Goal: Task Accomplishment & Management: Use online tool/utility

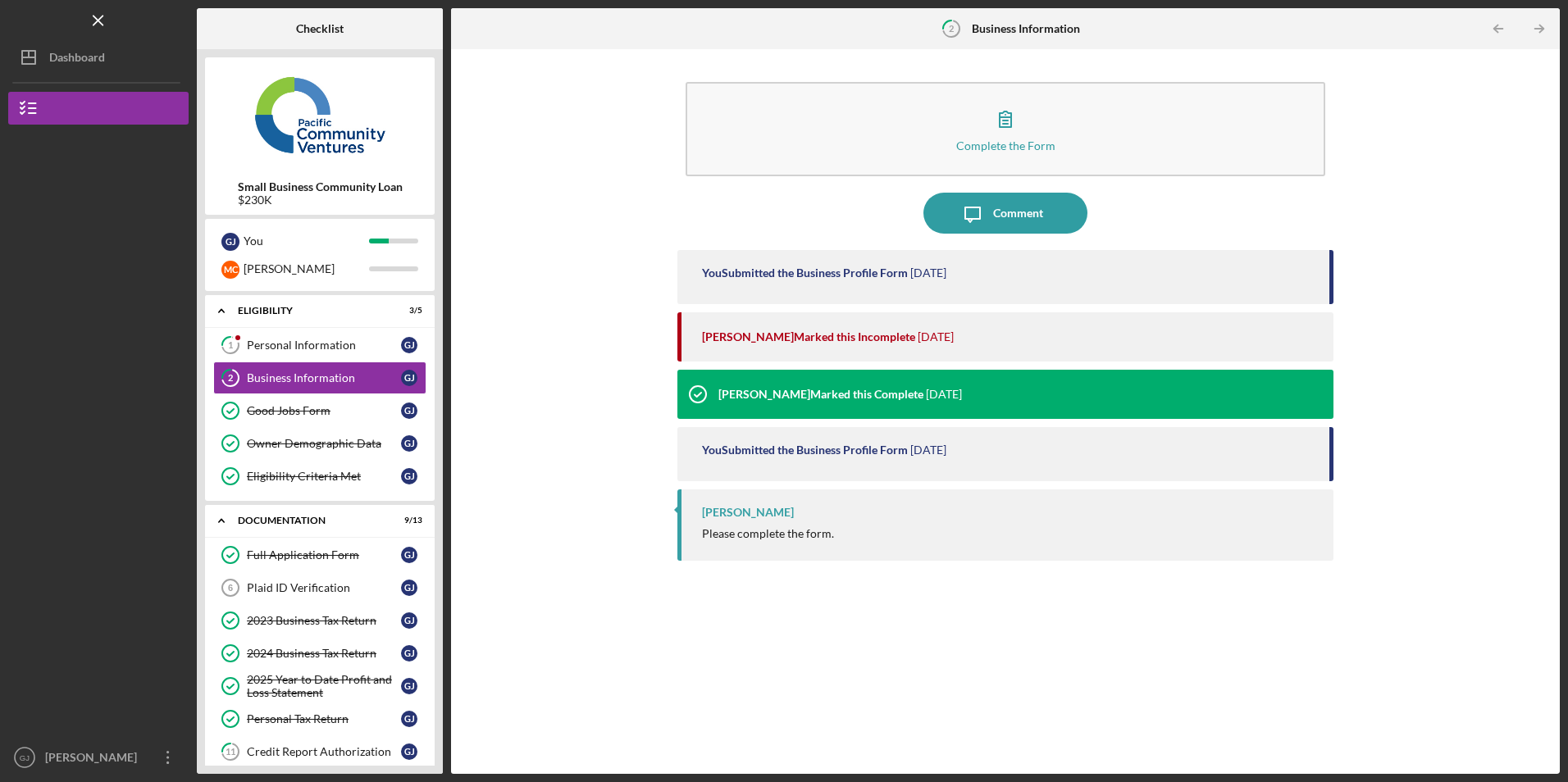
scroll to position [69, 0]
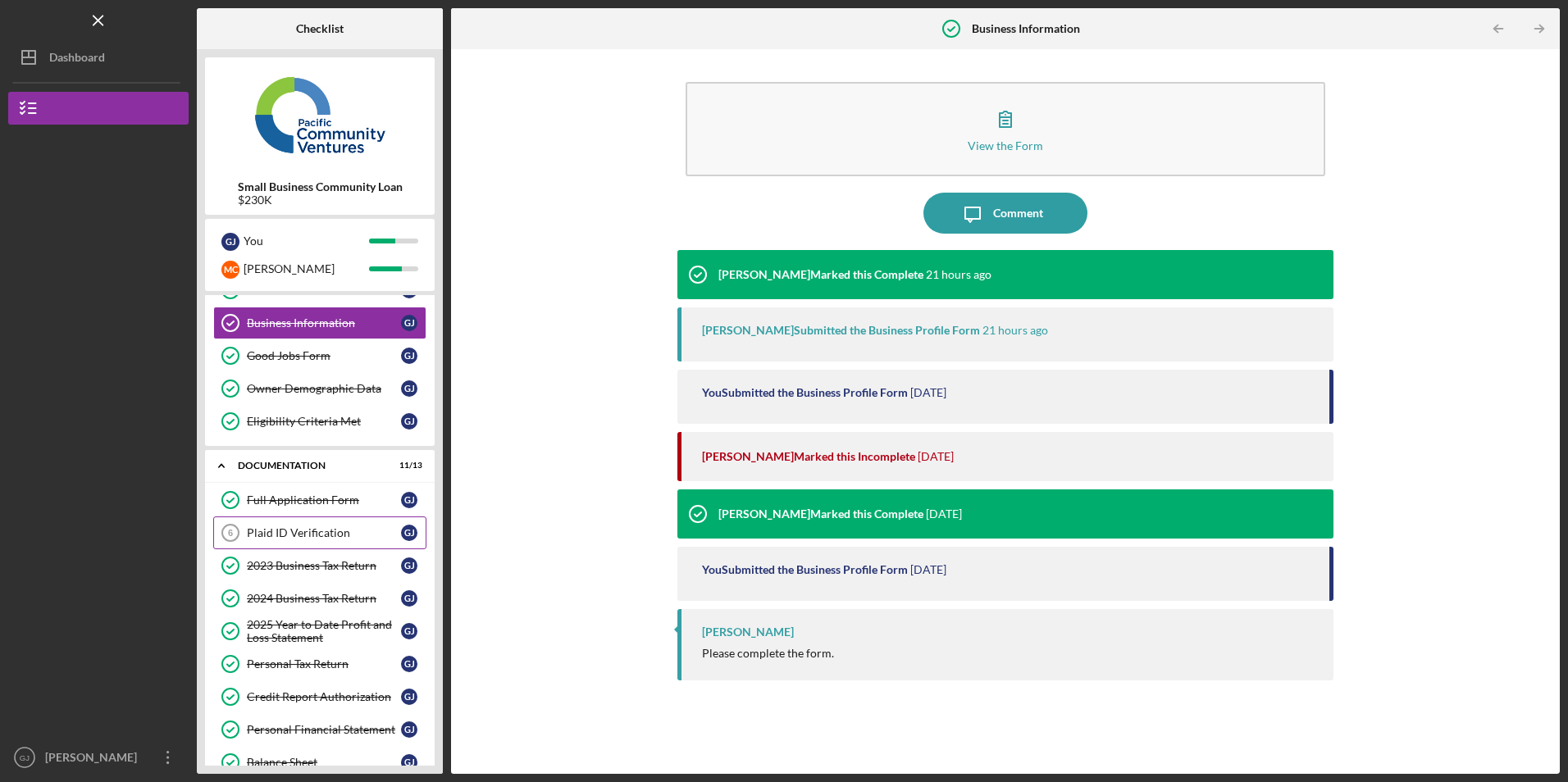
scroll to position [82, 0]
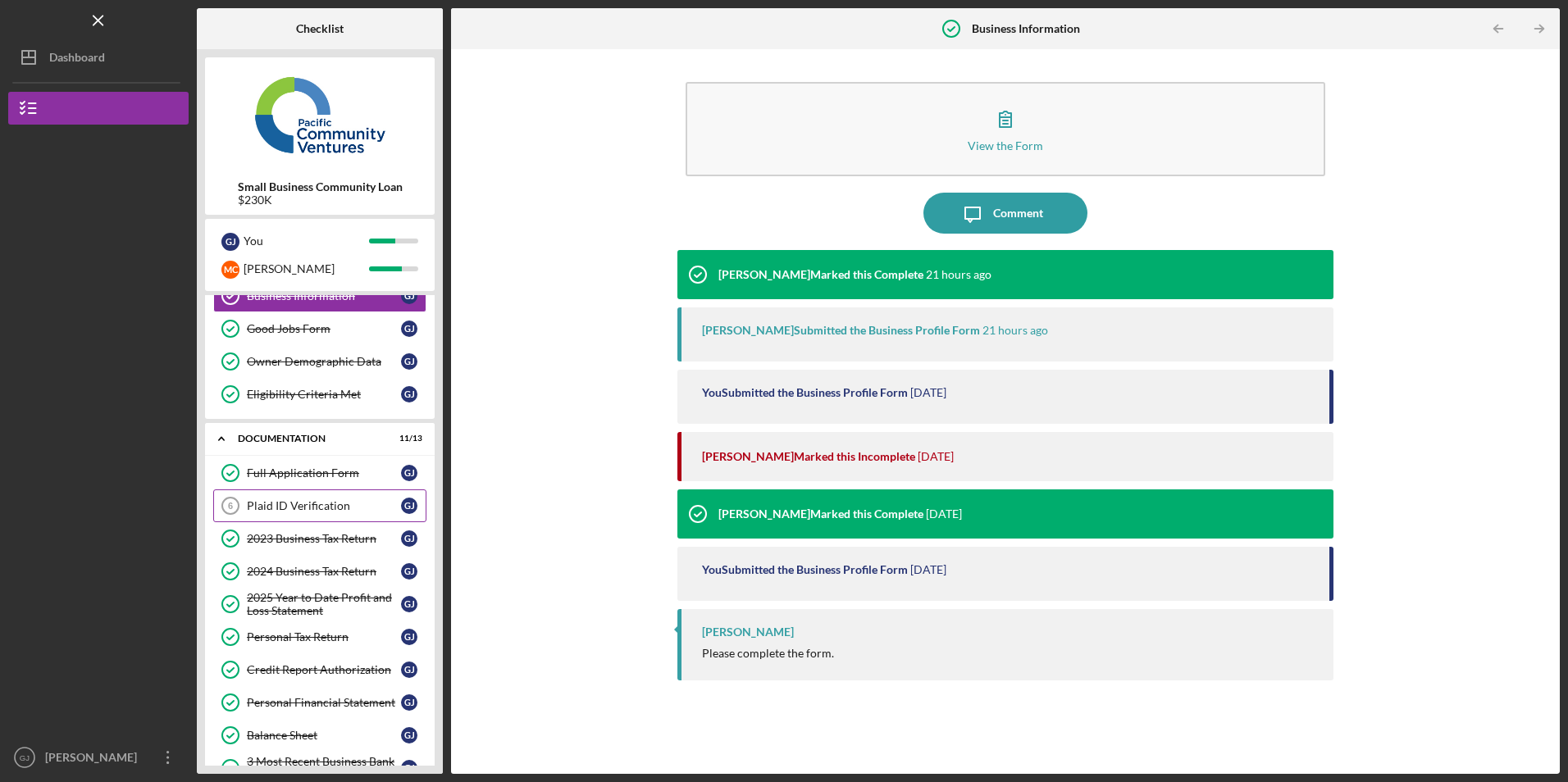
click at [300, 500] on div "Plaid ID Verification" at bounding box center [323, 505] width 154 height 13
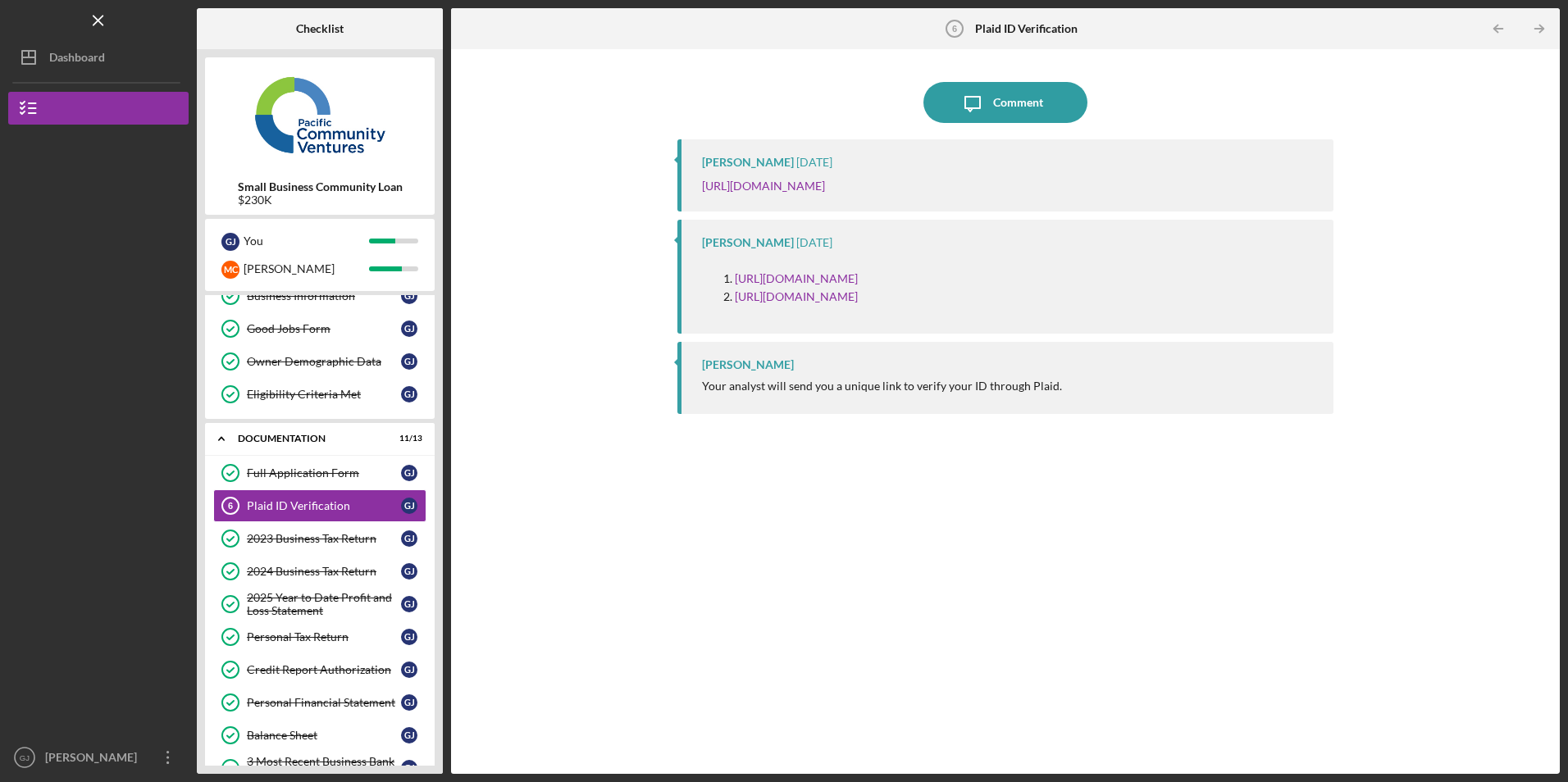
drag, startPoint x: 1210, startPoint y: 183, endPoint x: 691, endPoint y: 196, distance: 519.2
click at [691, 196] on div "Jaron Thexton 1 day ago https://verify.plaid.com/verify/idv_99ytR1DqC4eWqu?key=…" at bounding box center [1005, 175] width 655 height 72
copy link "https://verify.plaid.com/verify/idv_99ytR1DqC4eWqu?key=bd3d13cbd93996f2dd7496c3…"
click at [1206, 203] on div "Jaron Thexton 1 day ago https://verify.plaid.com/verify/idv_99ytR1DqC4eWqu?key=…" at bounding box center [1005, 175] width 655 height 72
click at [1207, 192] on div "https://verify.plaid.com/verify/idv_99ytR1DqC4eWqu?key=bd3d13cbd93996f2dd7496c3…" at bounding box center [1009, 186] width 614 height 18
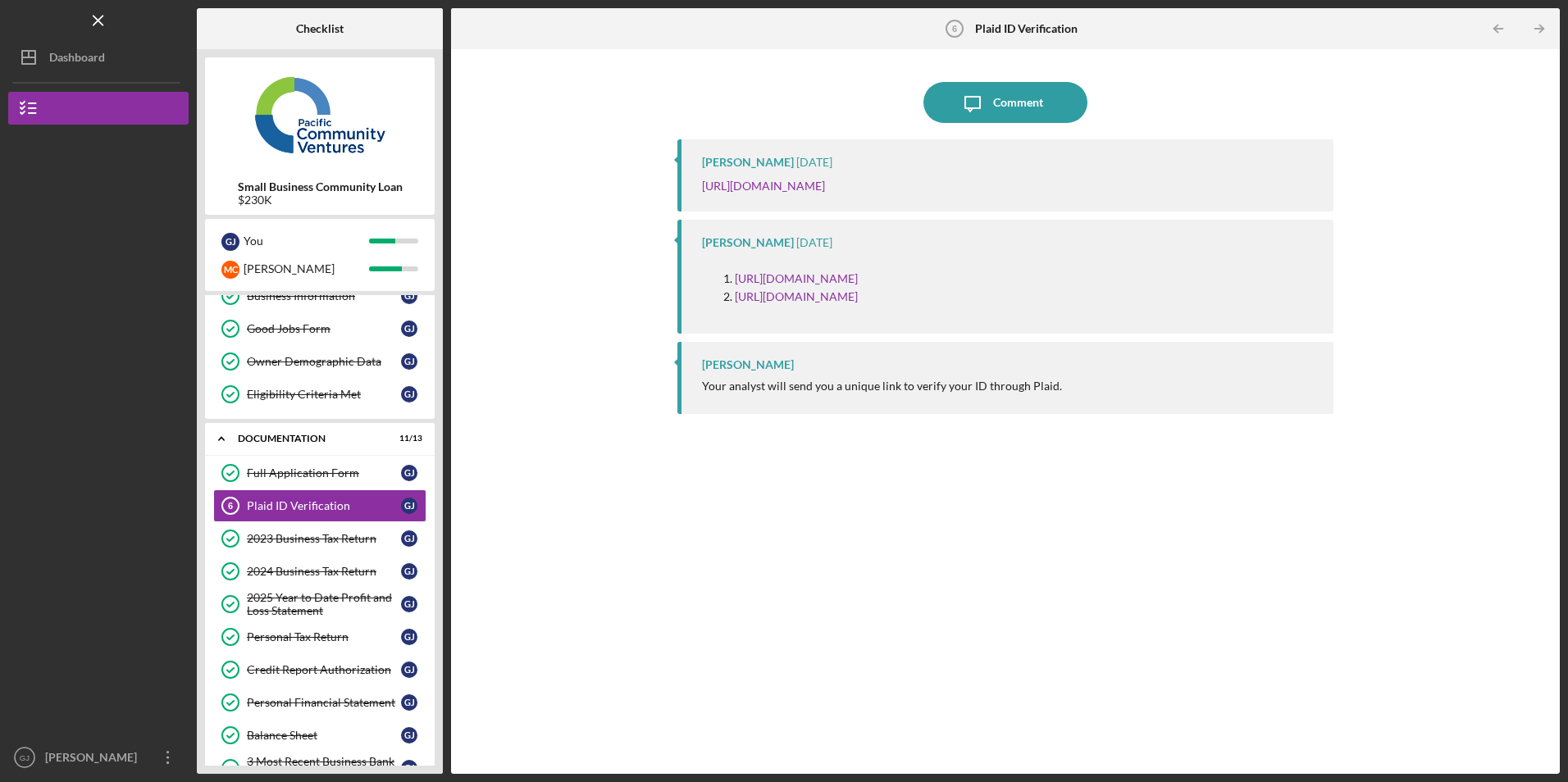
drag, startPoint x: 1204, startPoint y: 183, endPoint x: 701, endPoint y: 189, distance: 503.0
click at [701, 189] on div "Jaron Thexton 1 day ago https://verify.plaid.com/verify/idv_99ytR1DqC4eWqu?key=…" at bounding box center [1005, 175] width 655 height 72
copy link "https://verify.plaid.com/verify/idv_99ytR1DqC4eWqu?key=bd3d13cbd93996f2dd7496c3…"
